Goal: Task Accomplishment & Management: Manage account settings

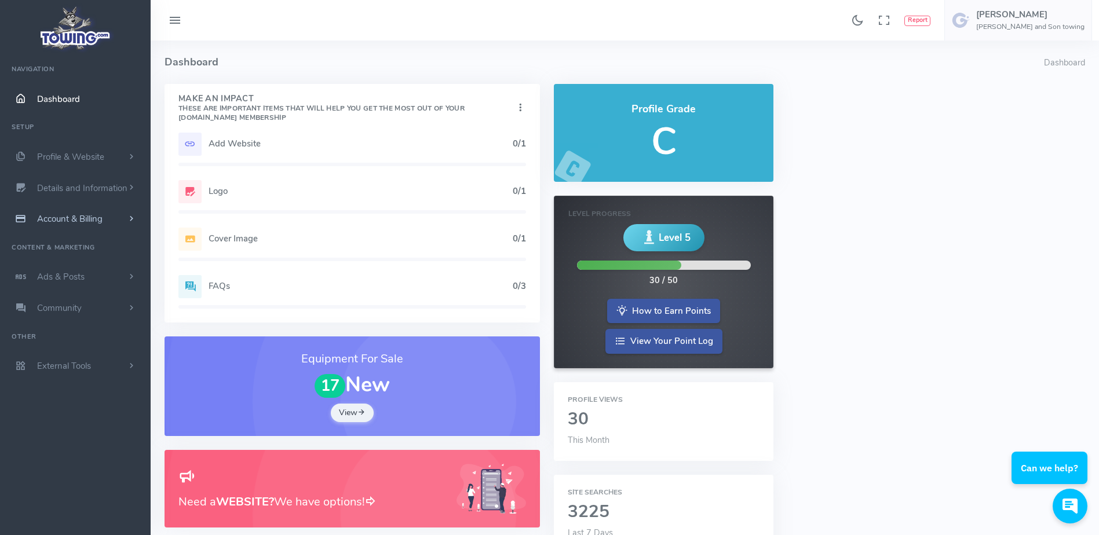
click at [122, 221] on link "Account & Billing" at bounding box center [75, 218] width 151 height 31
click at [82, 345] on link "Cancel" at bounding box center [90, 346] width 122 height 23
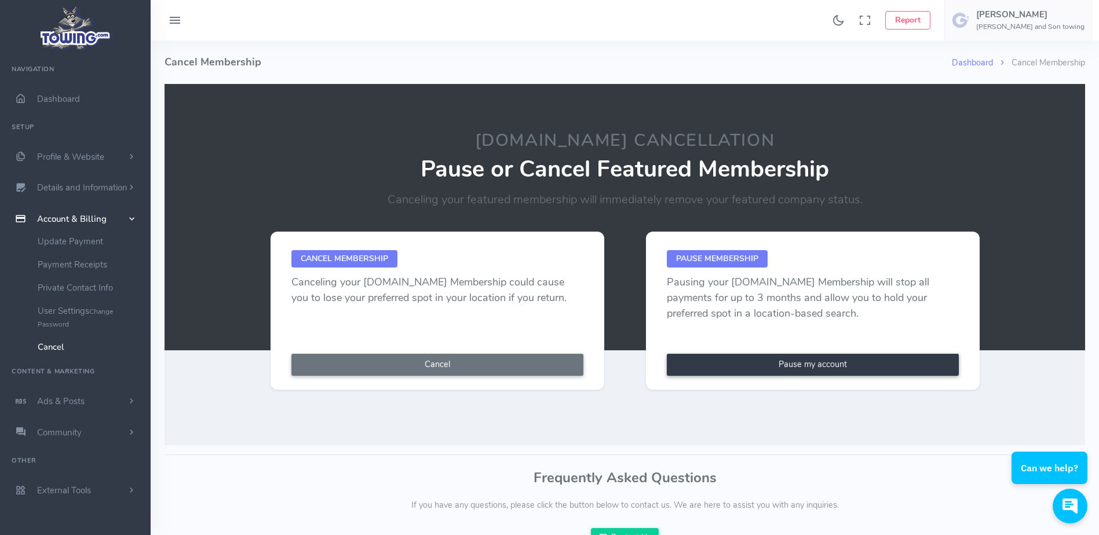
click at [68, 345] on link "Cancel" at bounding box center [90, 346] width 122 height 23
click at [455, 366] on button "Cancel" at bounding box center [437, 365] width 292 height 22
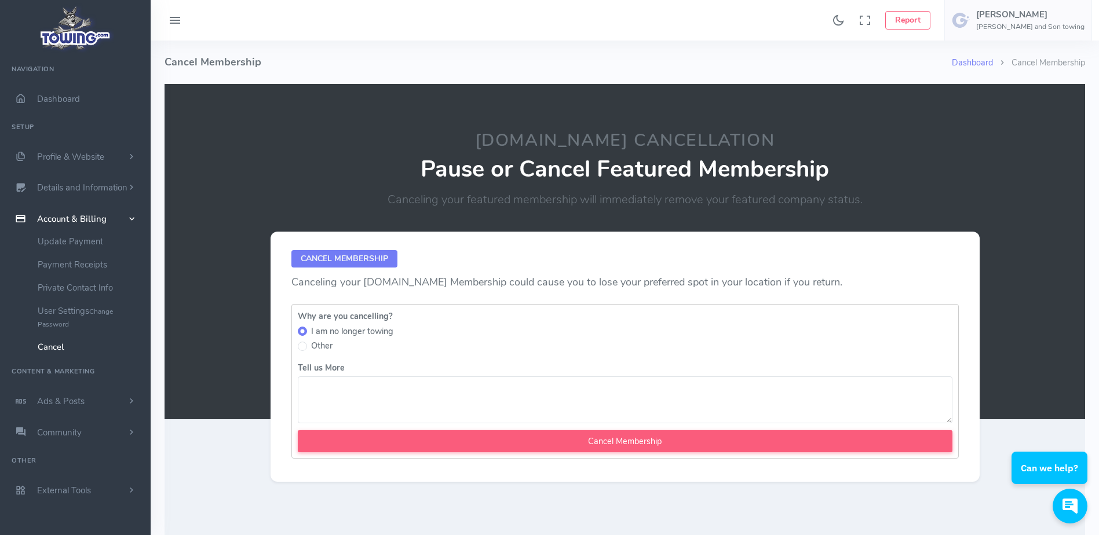
click at [312, 393] on textarea "Tell us More" at bounding box center [625, 399] width 654 height 47
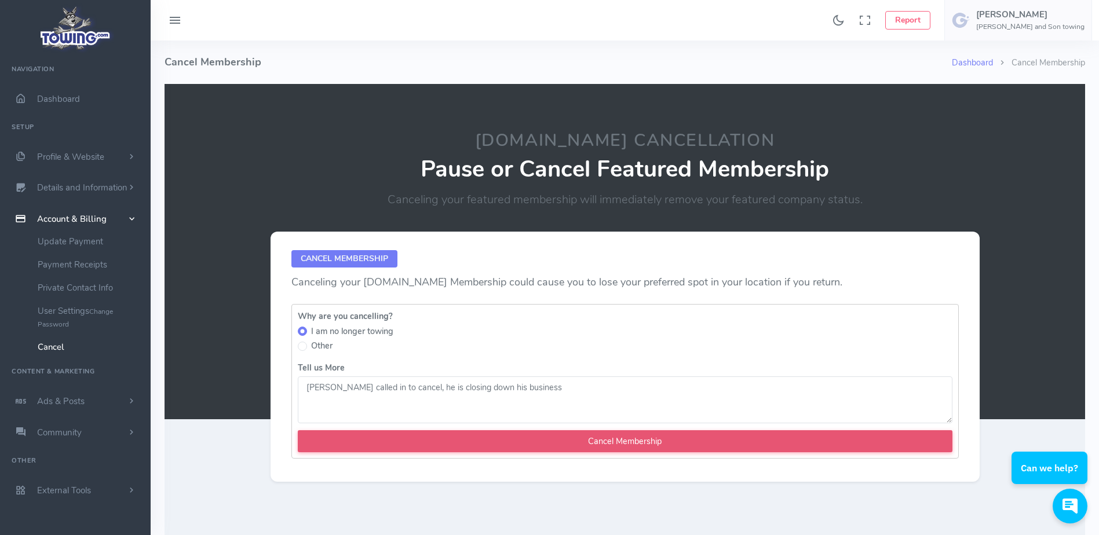
type textarea "Bobby called in to cancel, he is closing down his business"
click at [556, 445] on input "Cancel Membership" at bounding box center [625, 441] width 654 height 22
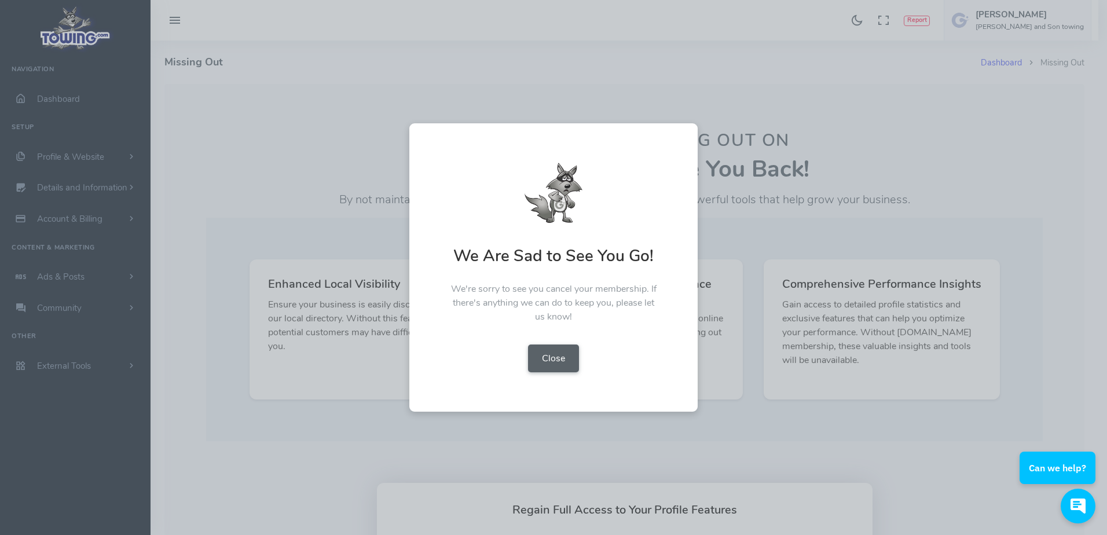
click at [568, 350] on button "Close" at bounding box center [553, 359] width 51 height 28
